Goal: Task Accomplishment & Management: Manage account settings

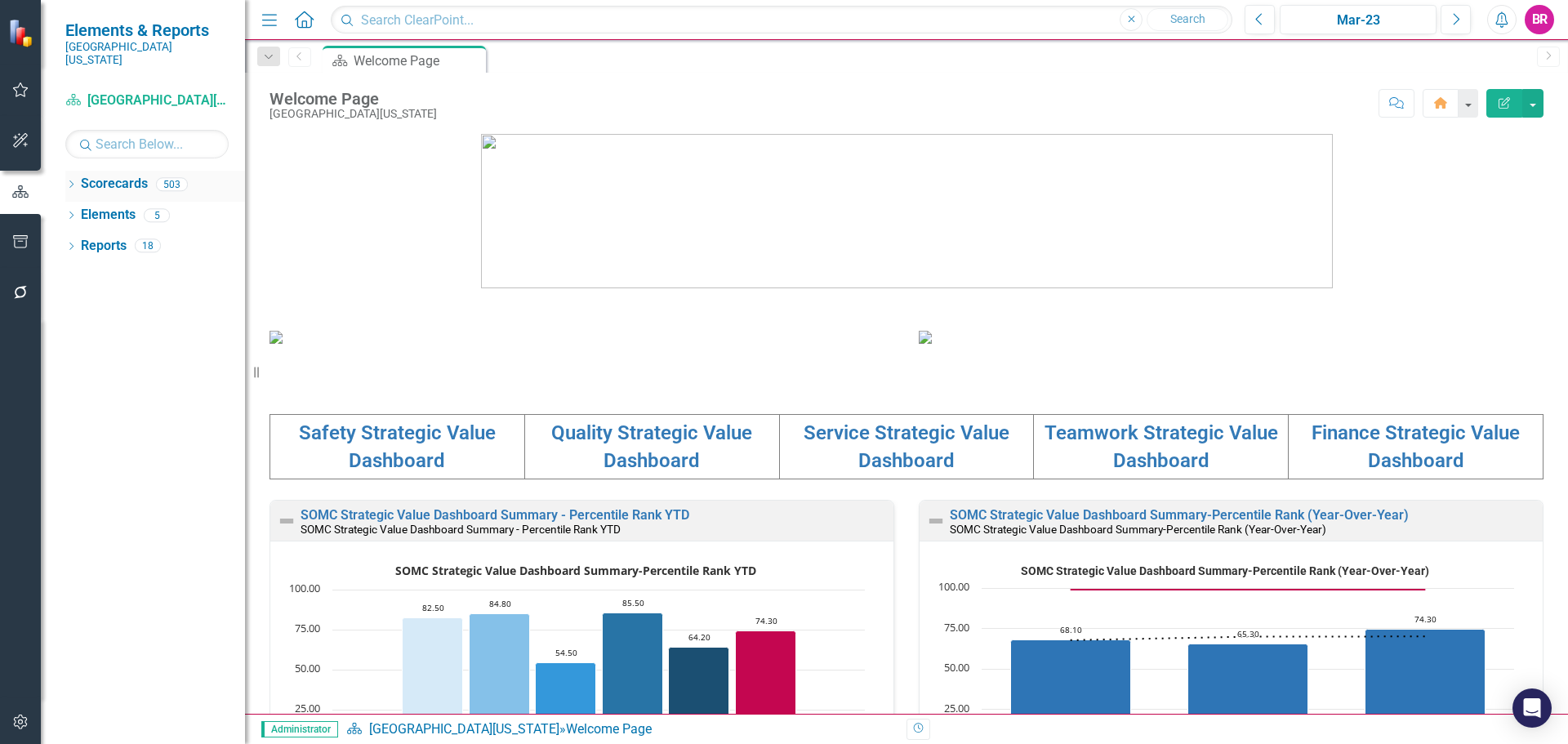
click at [70, 181] on icon "Dropdown" at bounding box center [70, 185] width 11 height 9
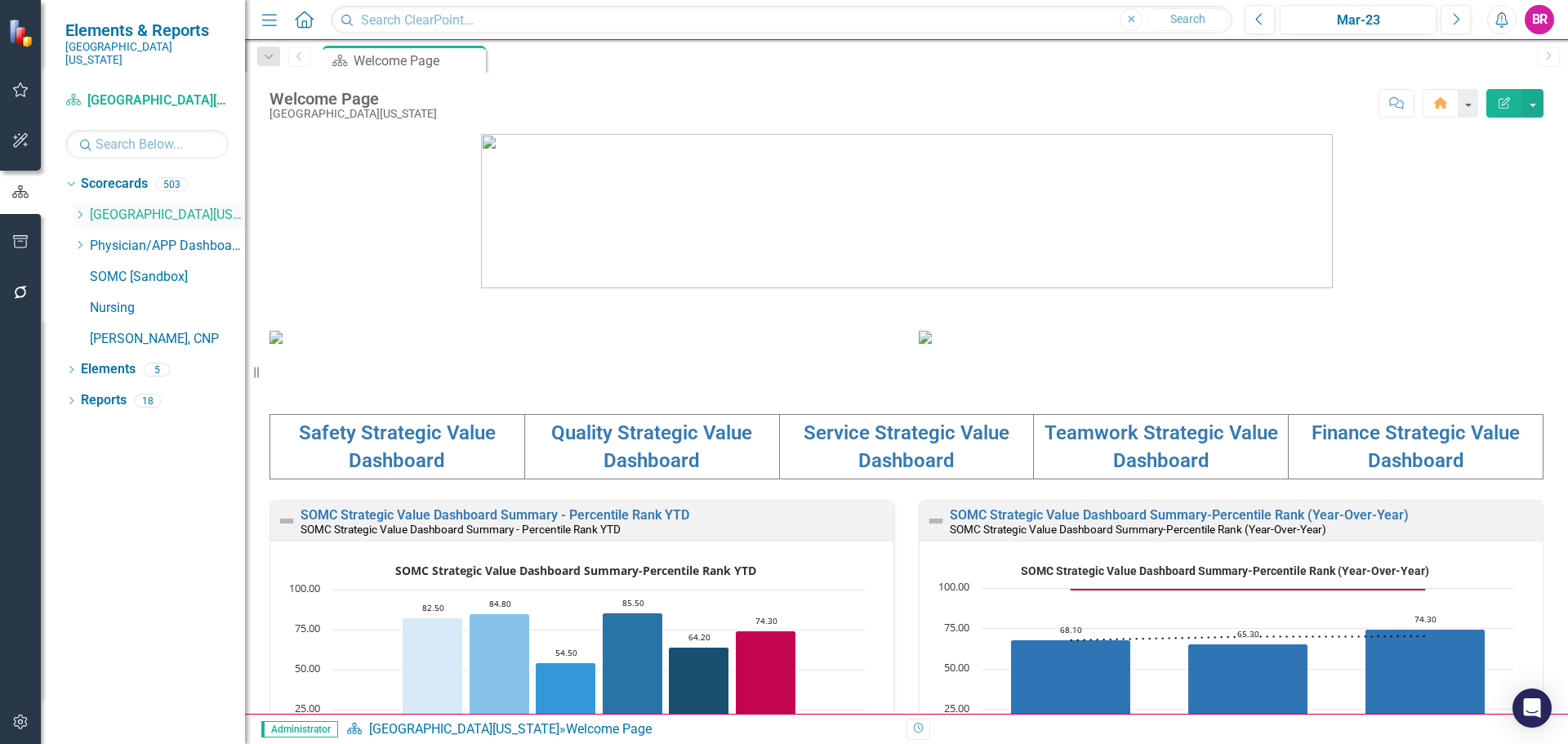
click at [87, 202] on div "Dropdown [GEOGRAPHIC_DATA][US_STATE]" at bounding box center [160, 215] width 172 height 27
click at [74, 208] on div "Dropdown" at bounding box center [80, 215] width 12 height 14
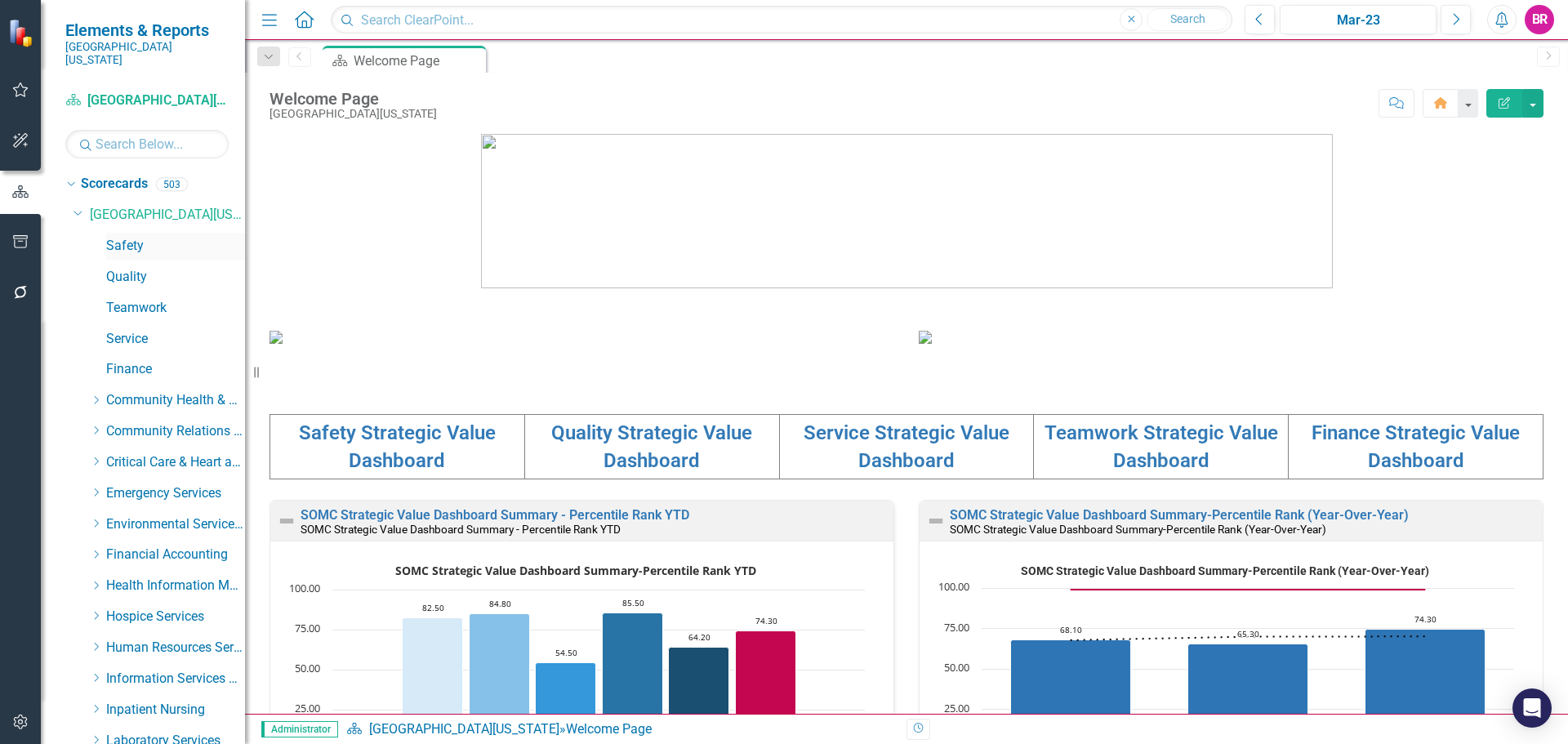
click at [124, 237] on link "Safety" at bounding box center [175, 246] width 139 height 19
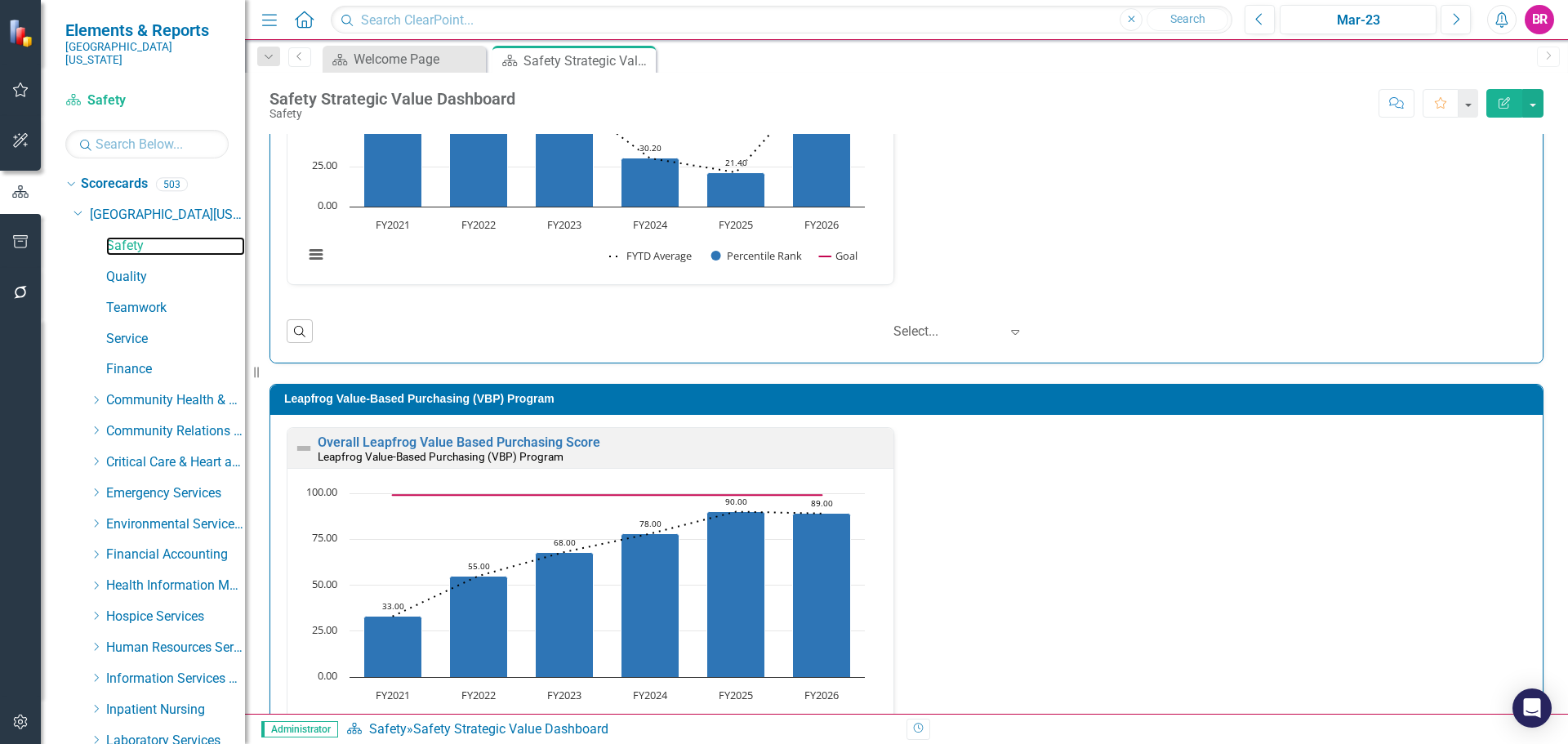
scroll to position [735, 0]
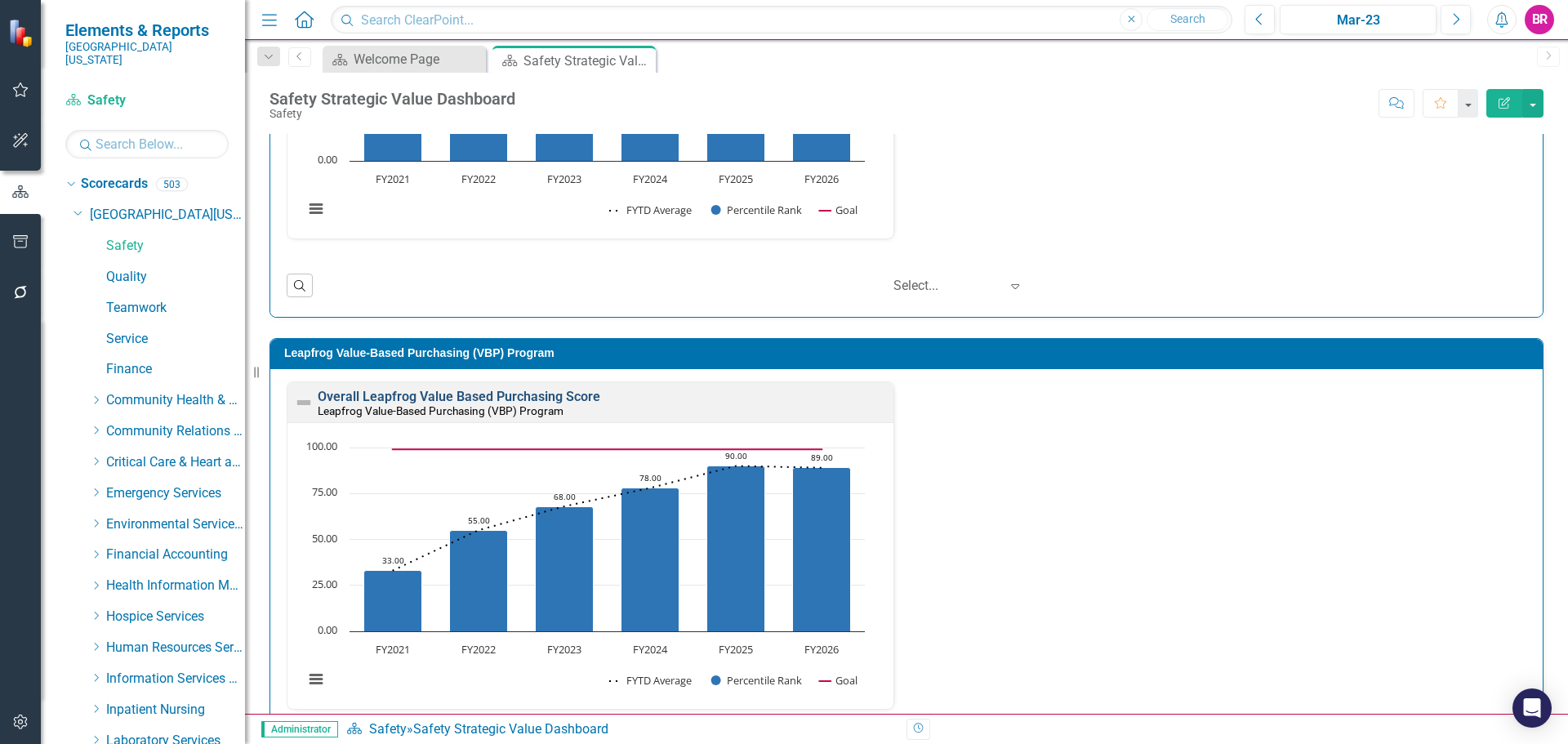
click at [519, 396] on link "Overall Leapfrog Value Based Purchasing Score" at bounding box center [459, 397] width 283 height 16
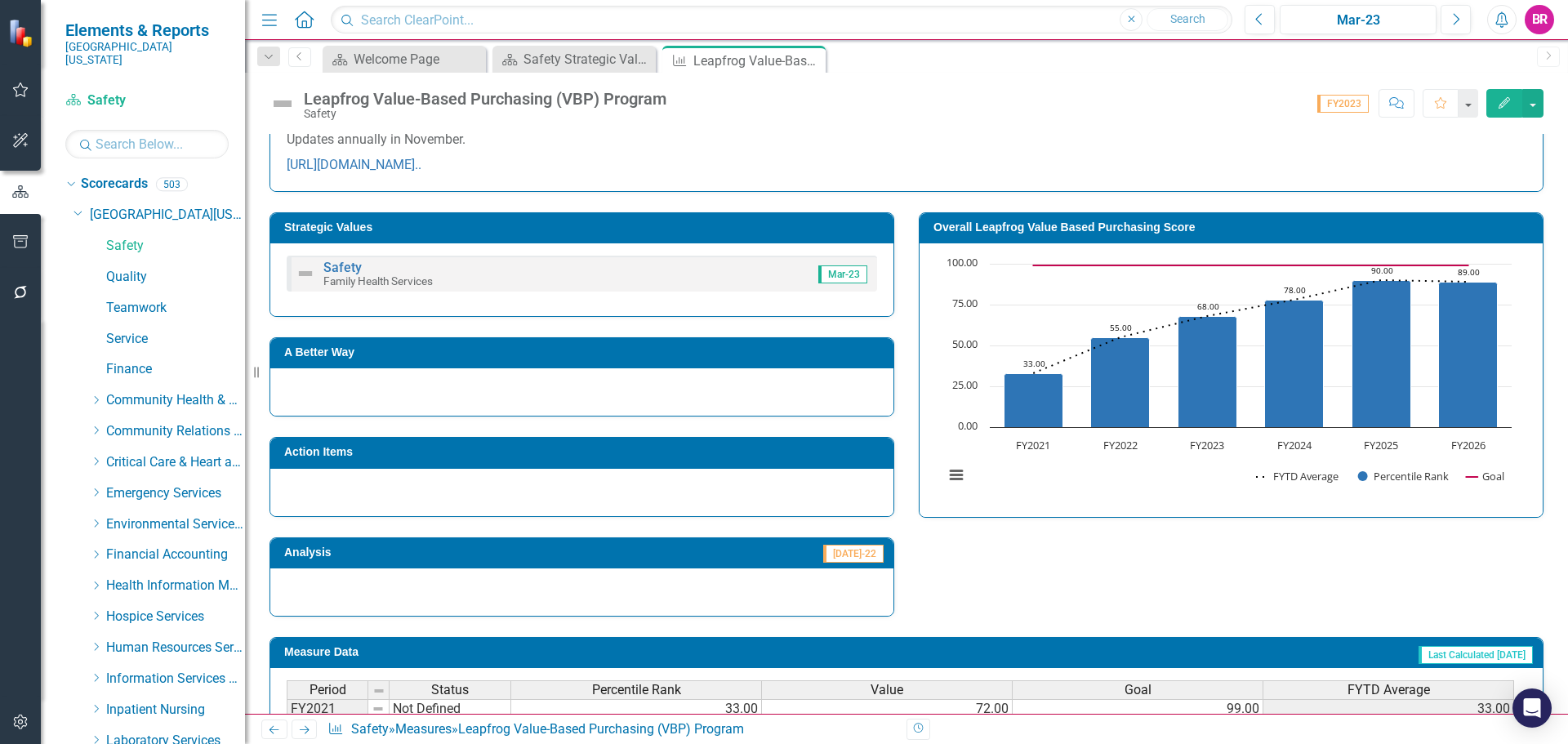
scroll to position [751, 0]
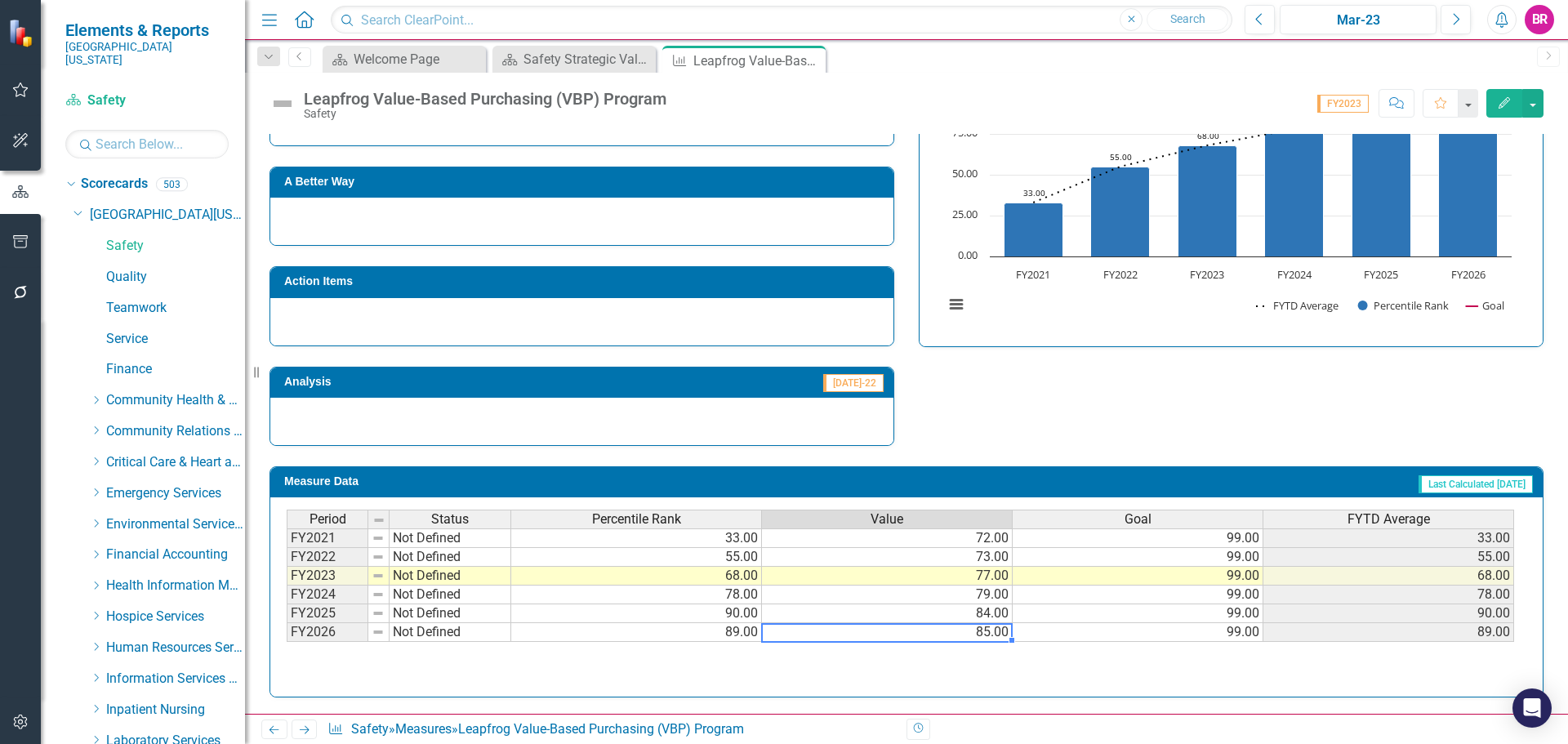
click at [994, 633] on td "85.00" at bounding box center [887, 632] width 251 height 19
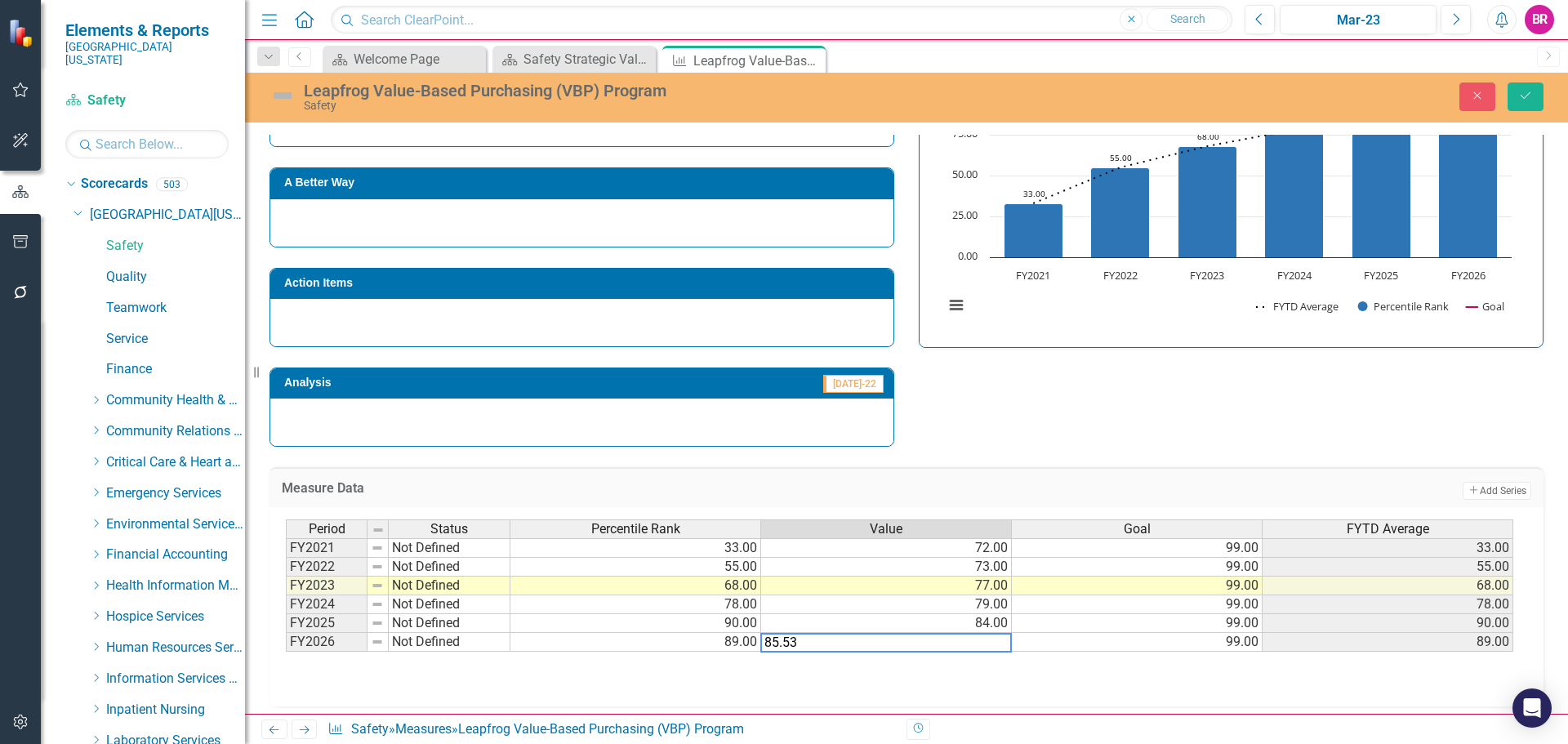
type textarea "85.53"
click at [1146, 420] on div "Strategic Values Safety Family Health Services Mar-23 A Better Way Action Items…" at bounding box center [906, 235] width 1299 height 426
click at [1531, 84] on button "Save" at bounding box center [1526, 96] width 36 height 29
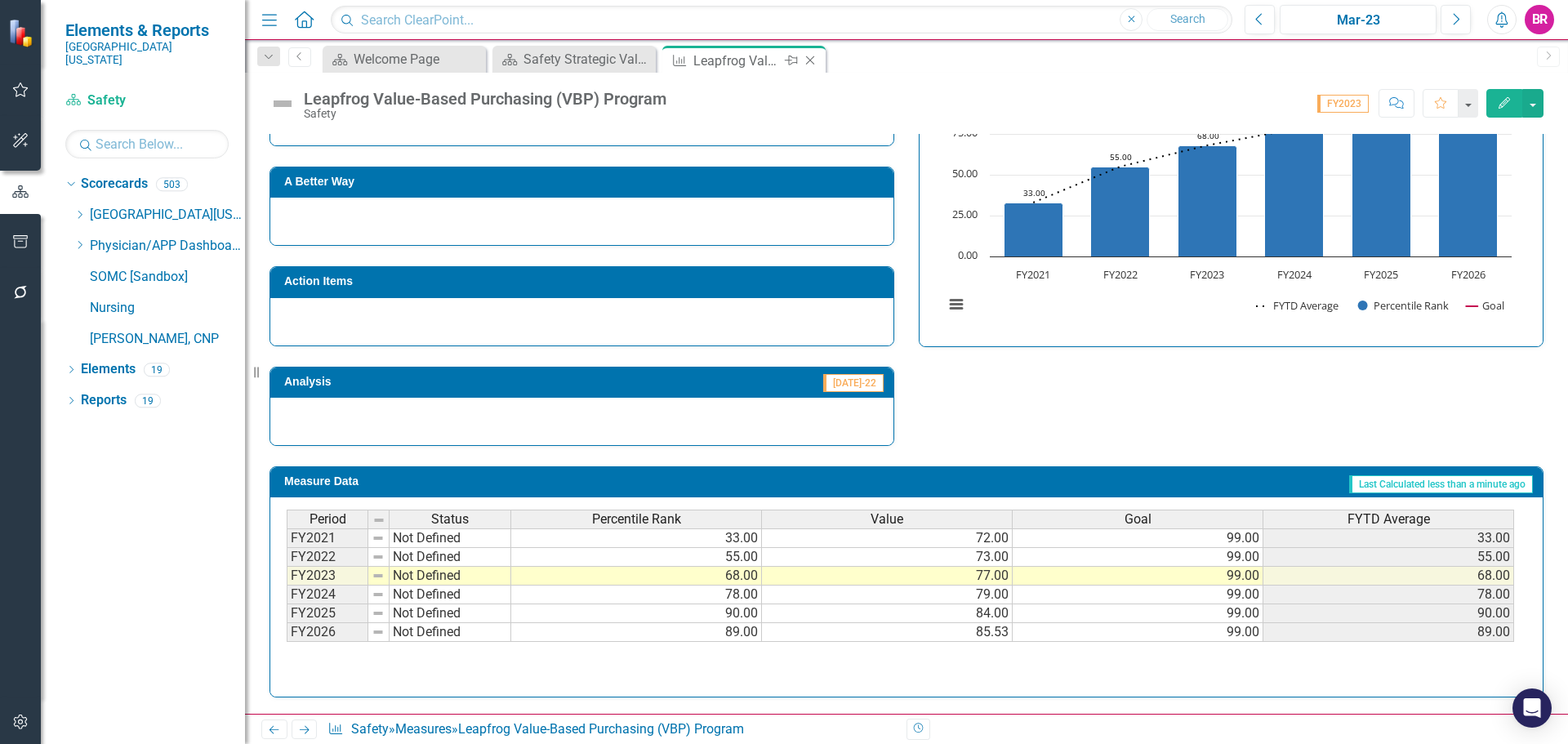
click at [808, 61] on icon "Close" at bounding box center [810, 60] width 16 height 13
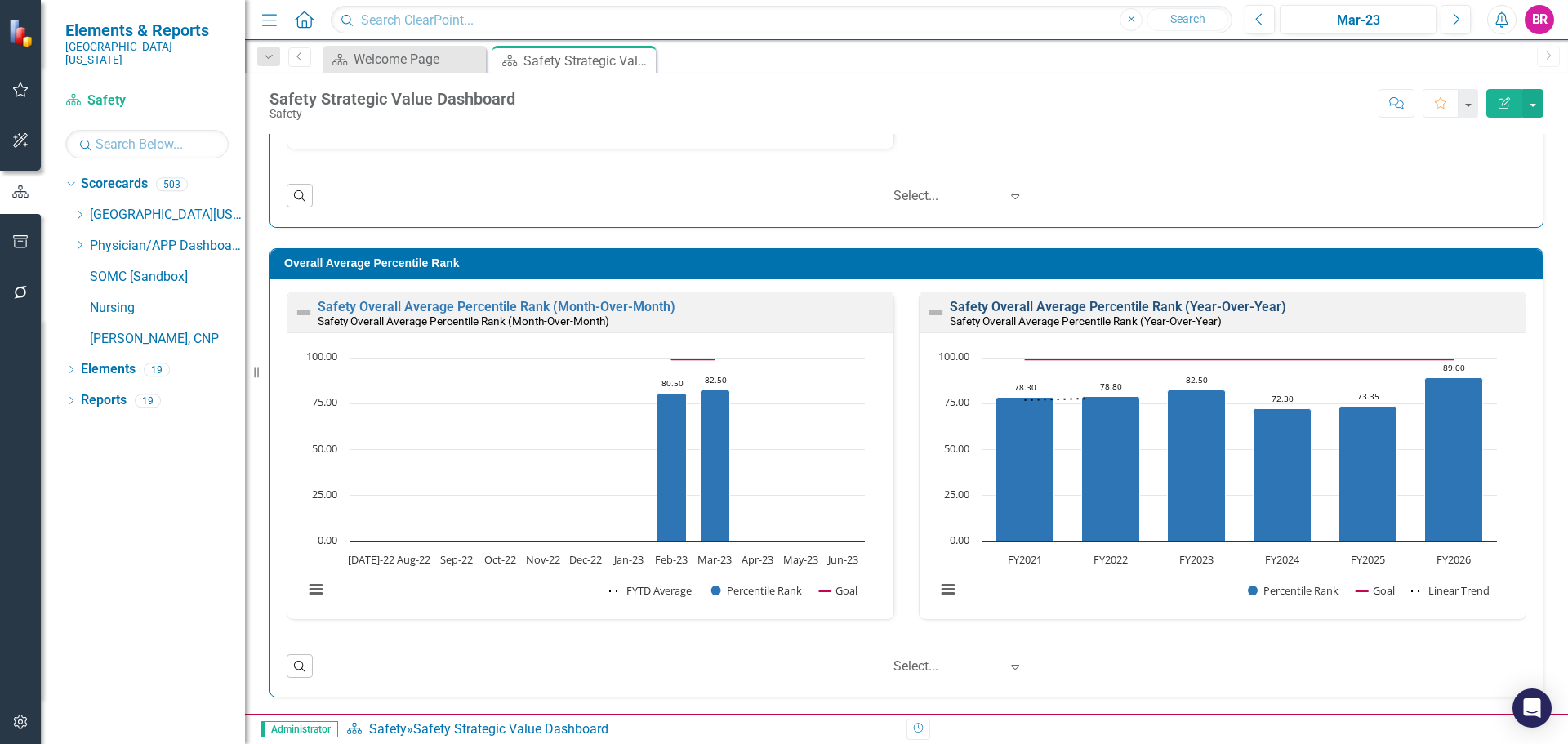
scroll to position [1, 0]
click at [482, 305] on link "Safety Overall Average Percentile Rank (Month-Over-Month)" at bounding box center [497, 306] width 358 height 16
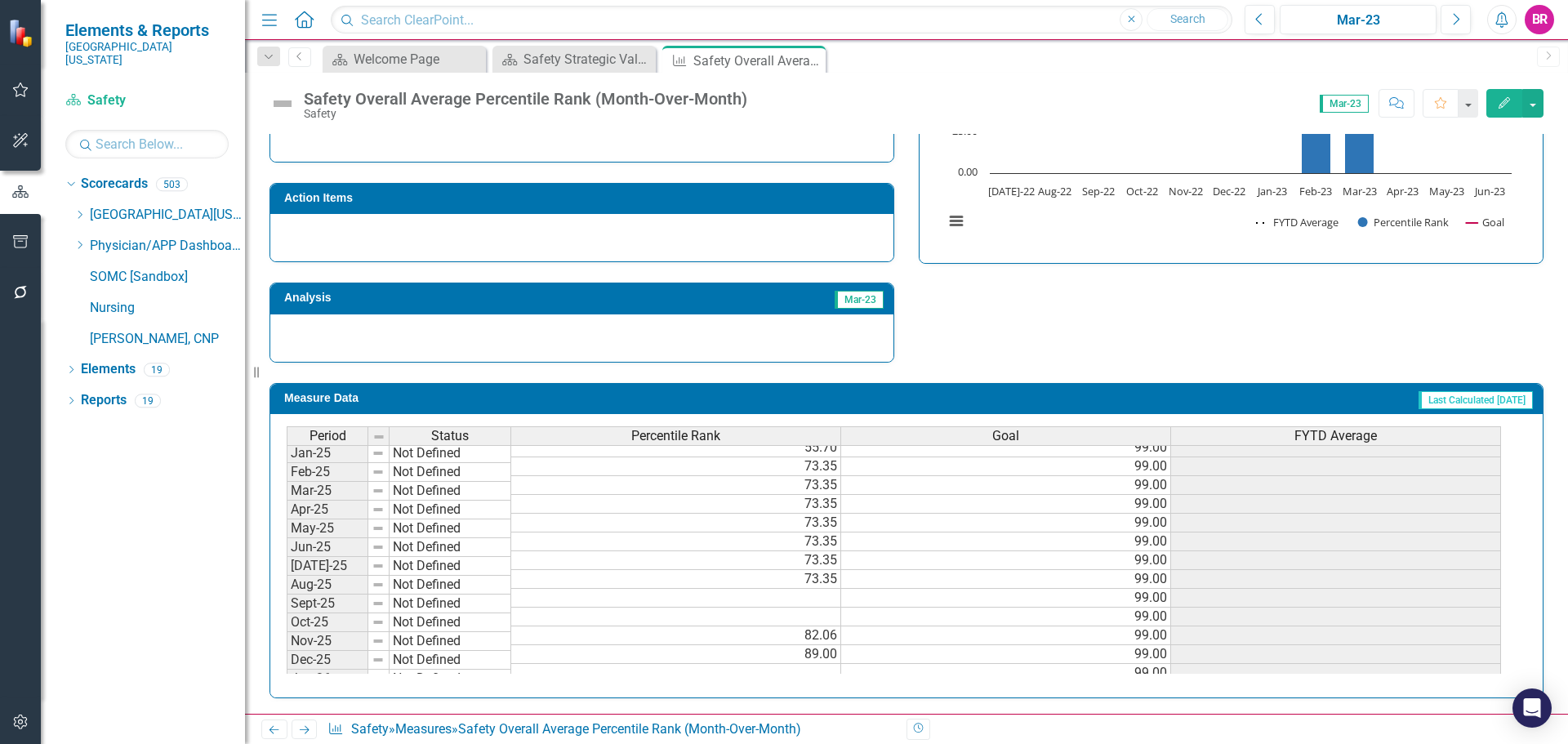
scroll to position [572, 0]
click at [809, 65] on icon "Close" at bounding box center [810, 60] width 16 height 13
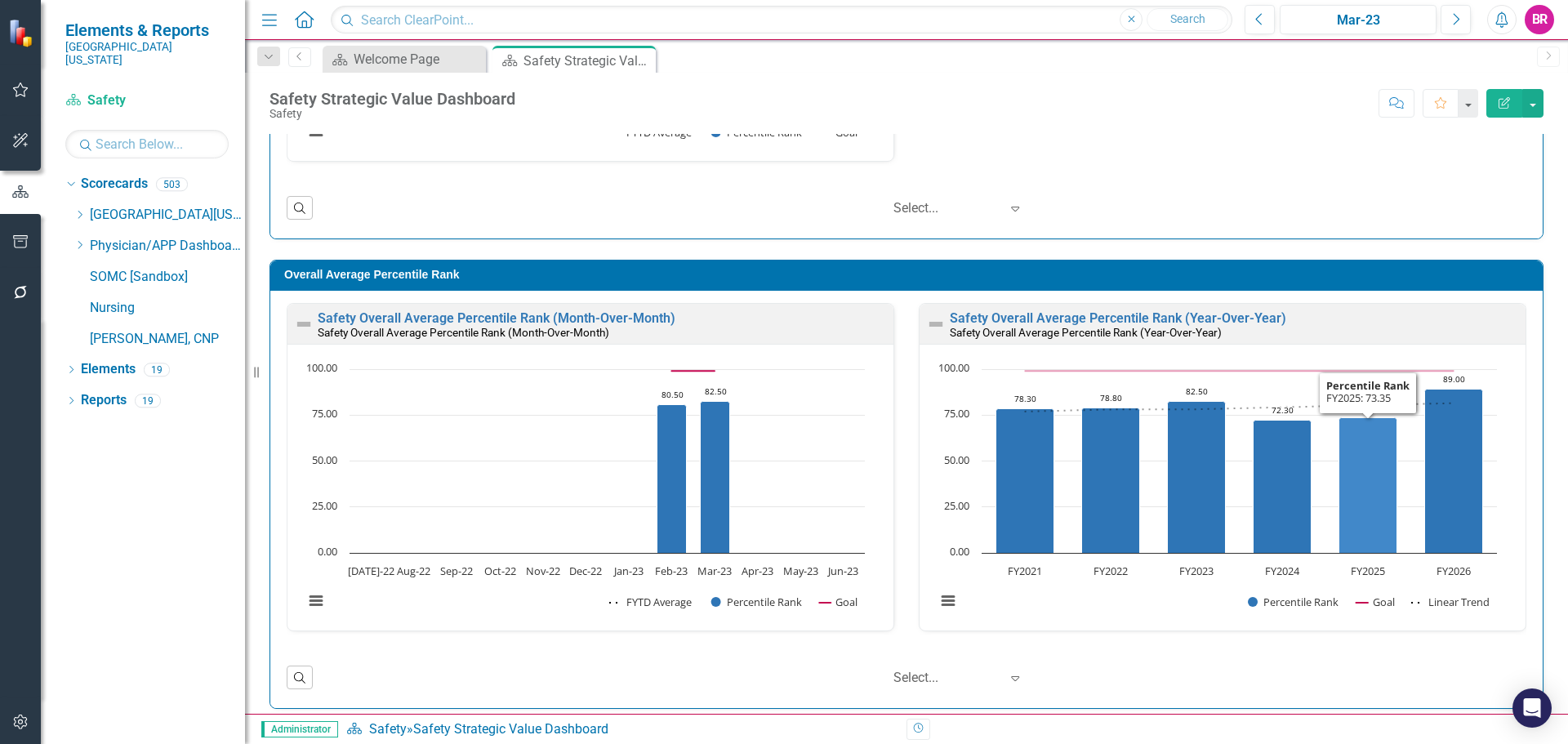
scroll to position [1295, 0]
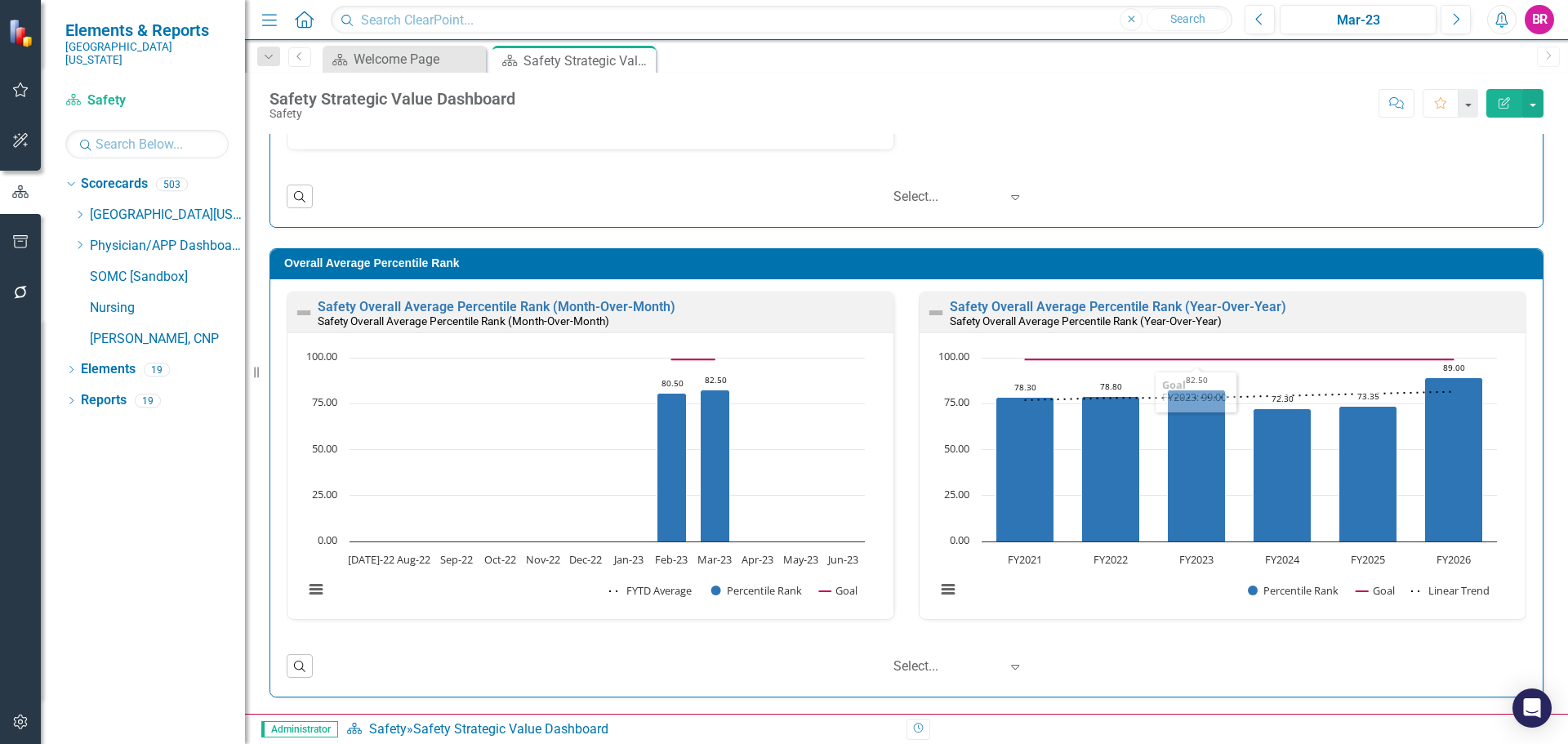
click at [1061, 314] on small "Safety Overall Average Percentile Rank (Year-Over-Year)" at bounding box center [1086, 320] width 272 height 13
click at [1056, 312] on link "Safety Overall Average Percentile Rank (Year-Over-Year)" at bounding box center [1118, 307] width 337 height 16
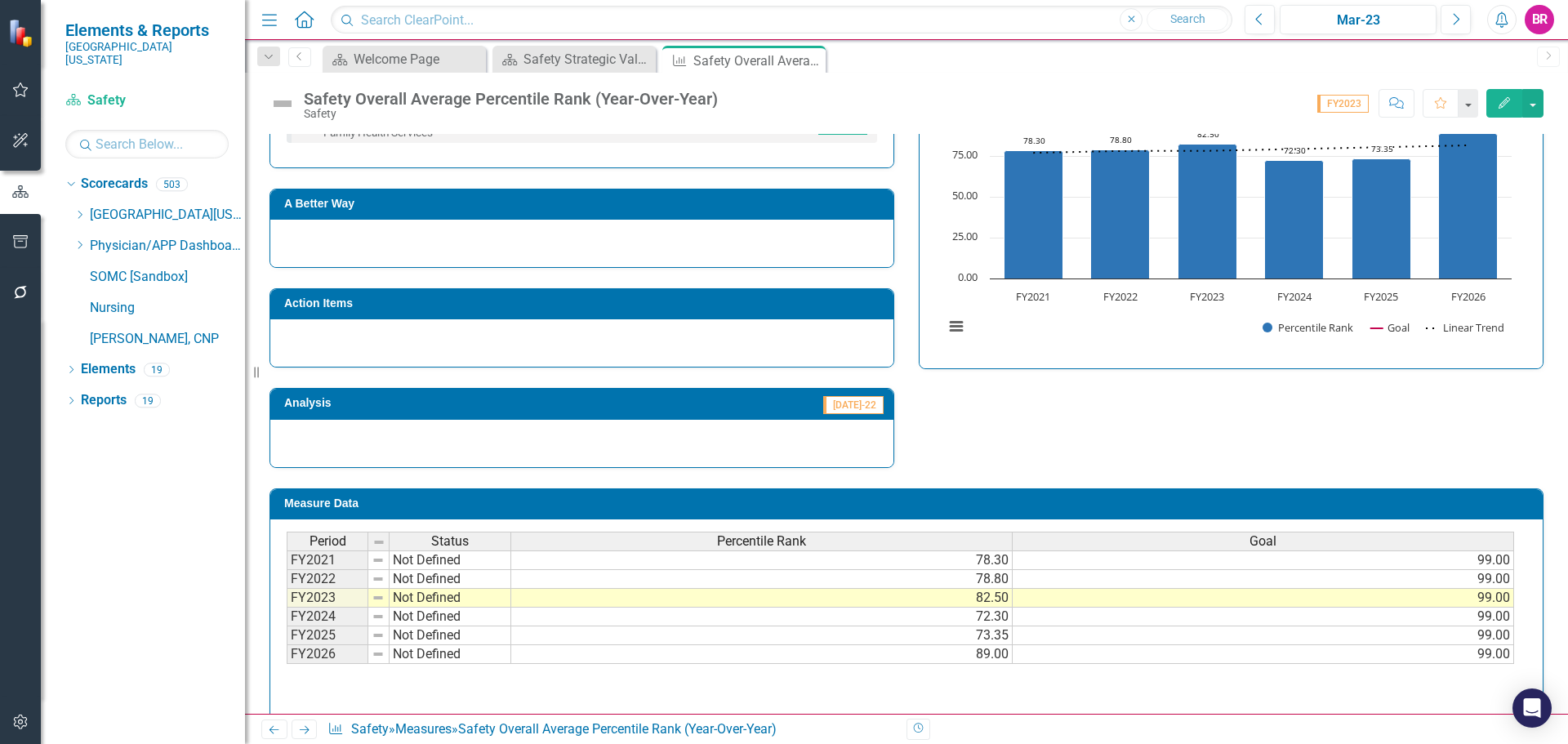
scroll to position [394, 0]
